Goal: Task Accomplishment & Management: Manage account settings

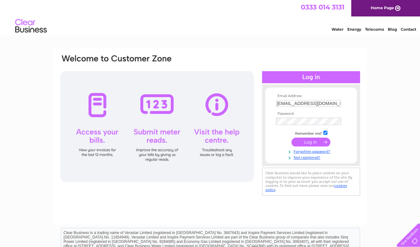
click at [310, 143] on input "submit" at bounding box center [311, 142] width 39 height 9
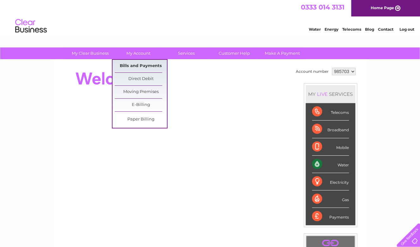
click at [143, 66] on link "Bills and Payments" at bounding box center [141, 66] width 52 height 13
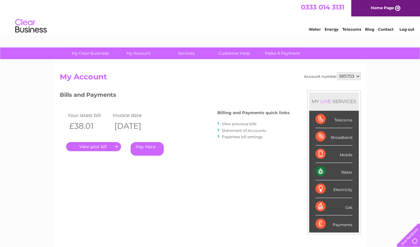
click at [98, 145] on link "." at bounding box center [93, 146] width 55 height 9
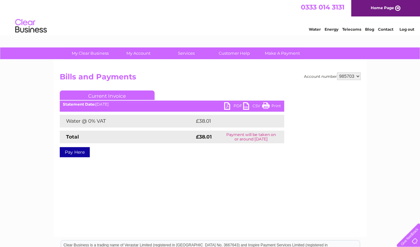
click at [228, 106] on link "PDF" at bounding box center [233, 106] width 19 height 9
click at [408, 29] on link "Log out" at bounding box center [406, 29] width 15 height 5
